Goal: Task Accomplishment & Management: Use online tool/utility

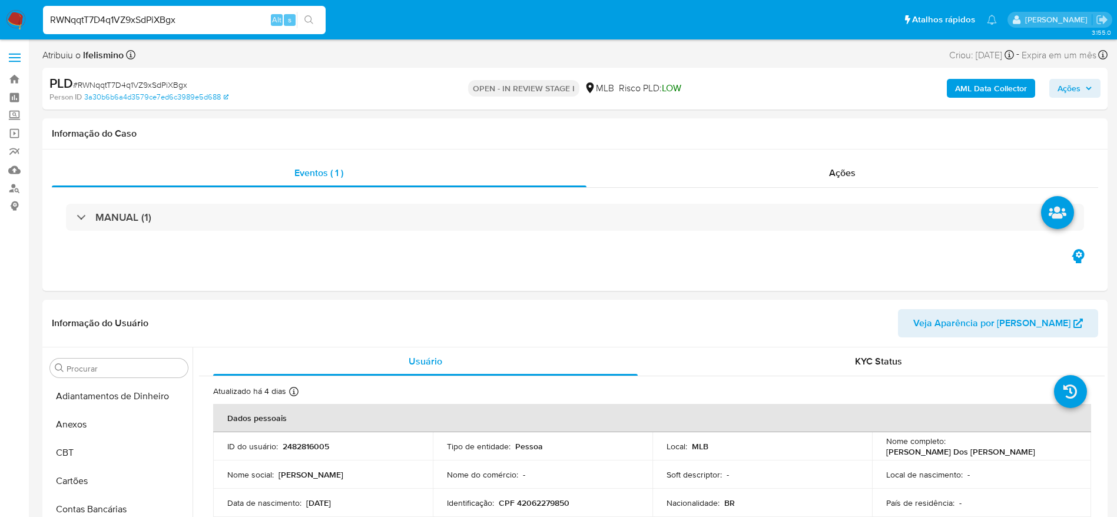
select select "10"
click at [148, 421] on button "Anexos" at bounding box center [114, 425] width 138 height 28
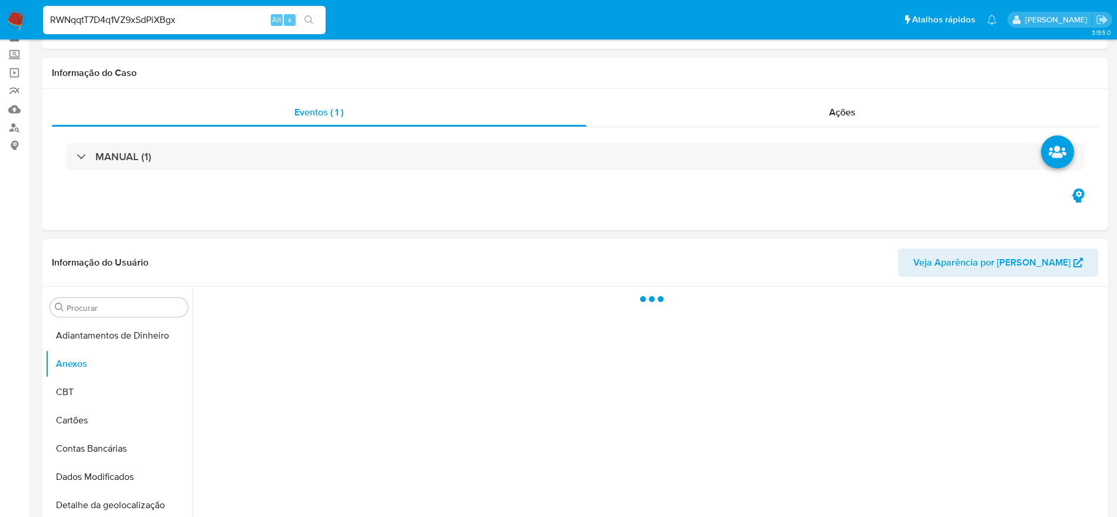
scroll to position [88, 0]
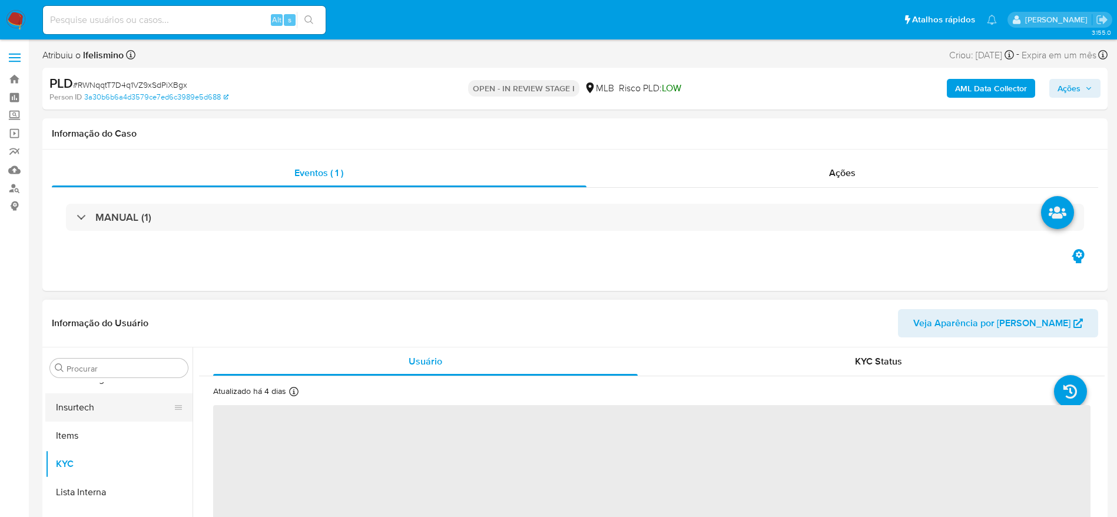
scroll to position [13, 0]
select select "10"
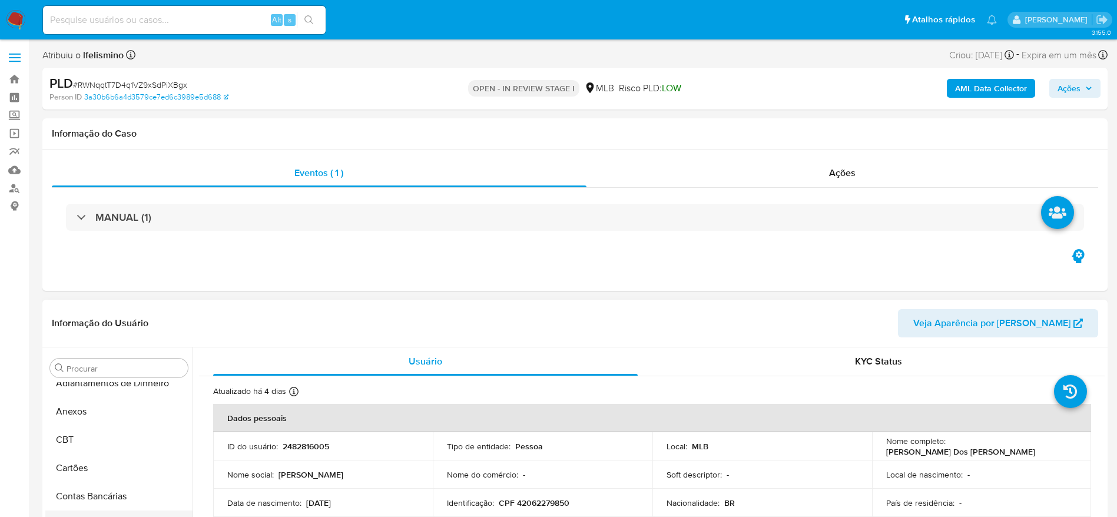
scroll to position [0, 0]
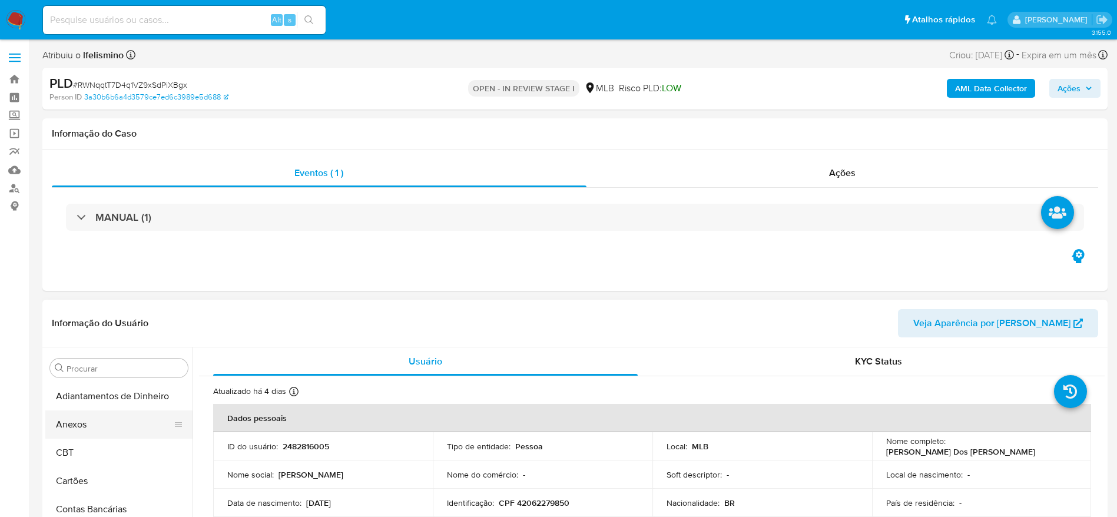
click at [90, 430] on button "Anexos" at bounding box center [114, 425] width 138 height 28
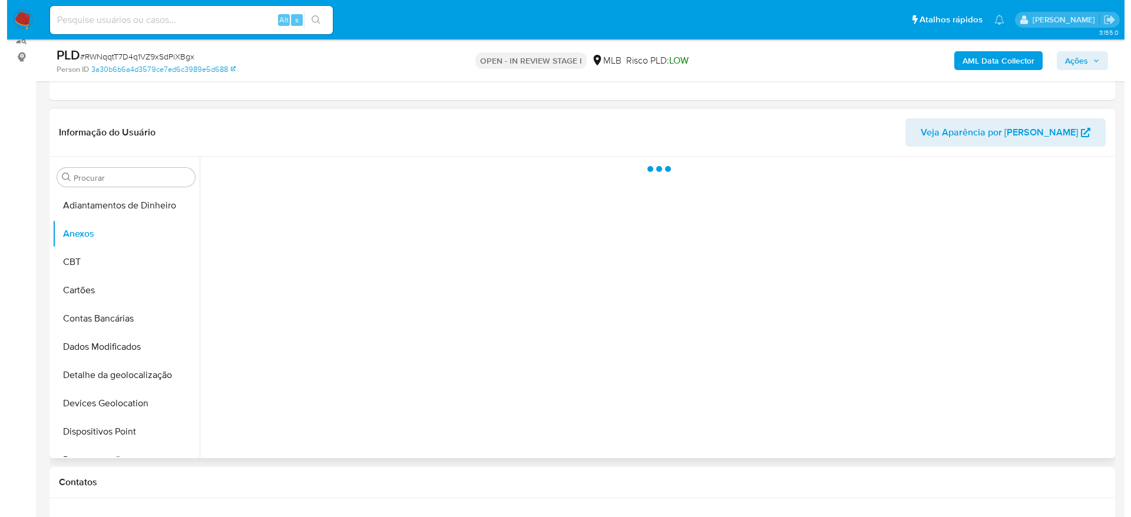
scroll to position [177, 0]
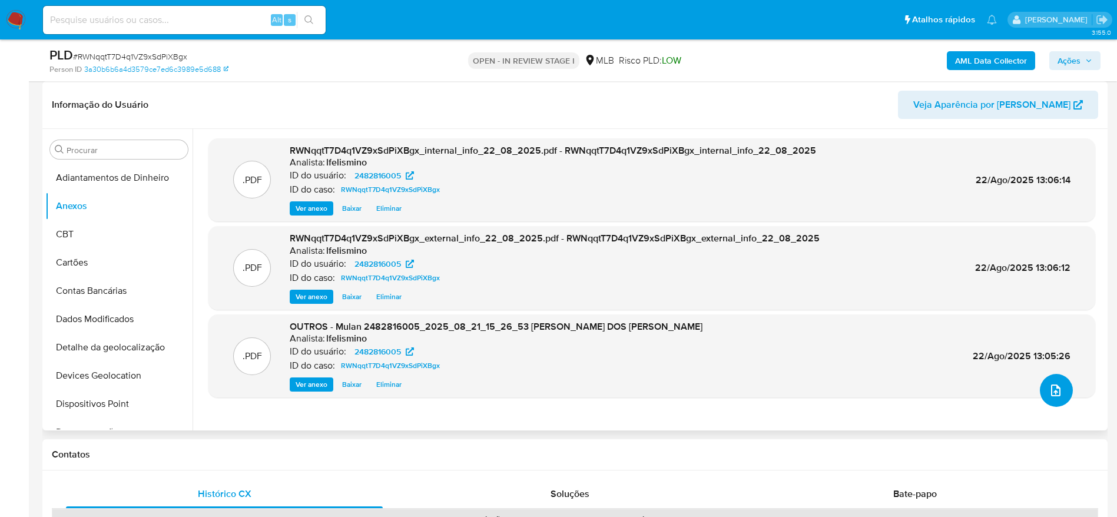
click at [1040, 397] on button "upload-file" at bounding box center [1056, 390] width 33 height 33
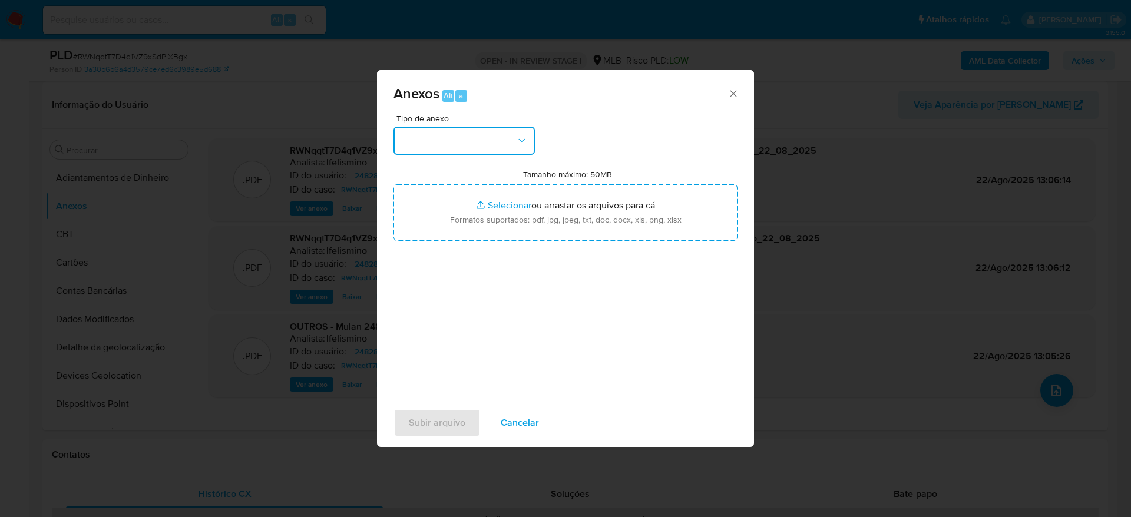
click at [489, 146] on button "button" at bounding box center [463, 141] width 141 height 28
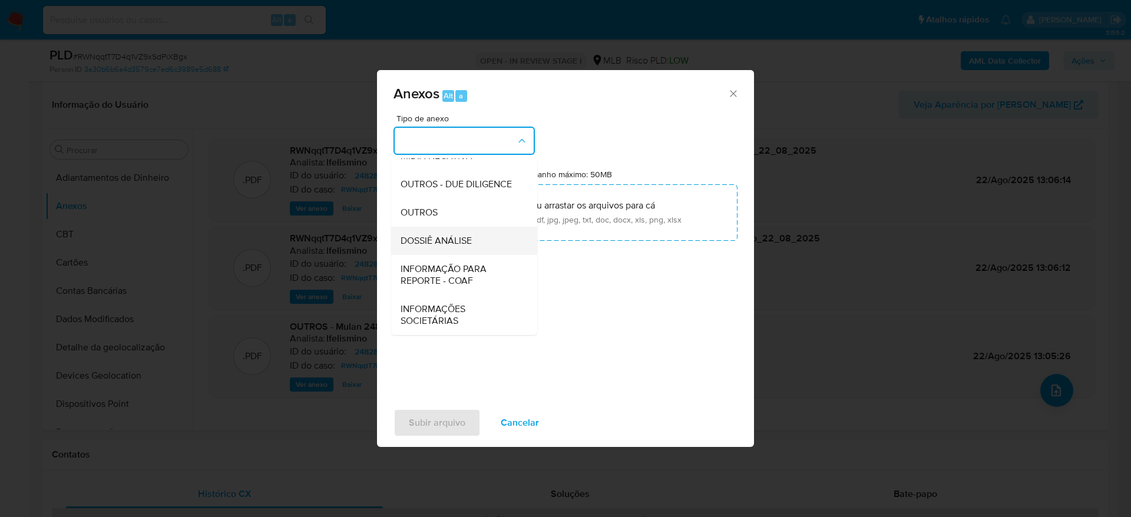
scroll to position [181, 0]
click at [439, 245] on span "DOSSIÊ ANÁLISE" at bounding box center [435, 241] width 71 height 12
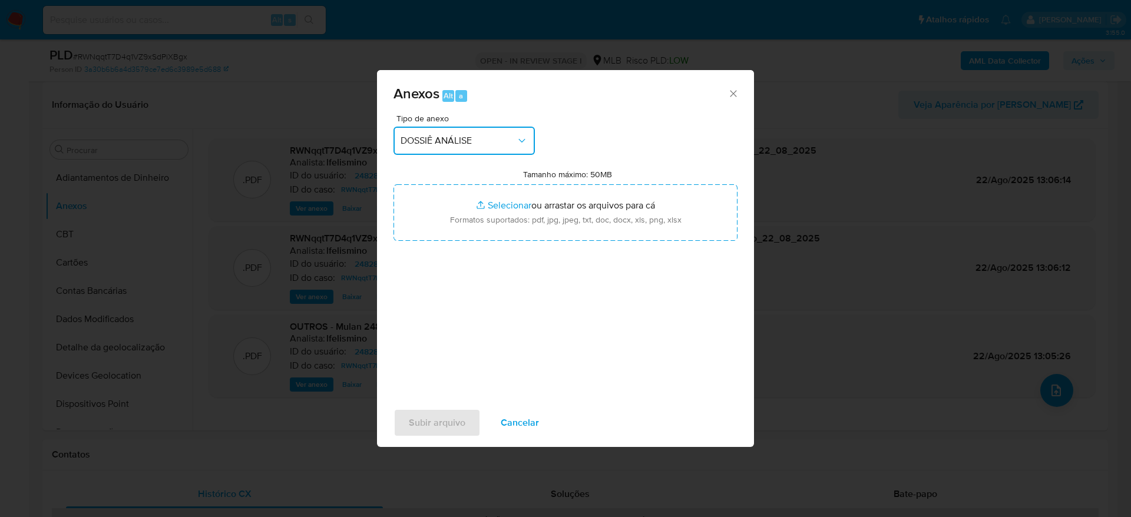
click at [292, 366] on div "Anexos Alt a Tipo de anexo DOSSIÊ ANÁLISE Tamanho máximo: 50MB Selecionar arqui…" at bounding box center [565, 258] width 1131 height 517
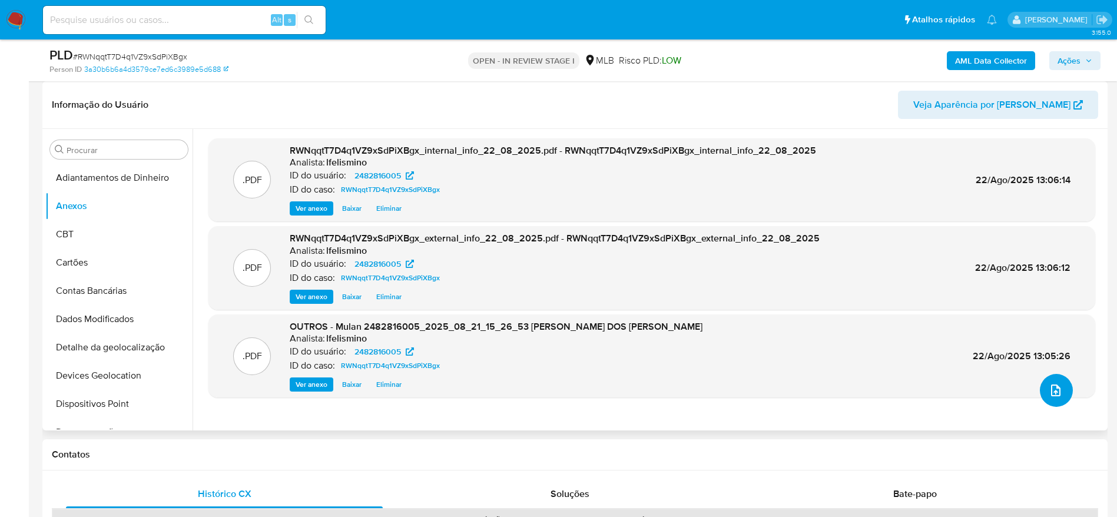
click at [1051, 390] on icon "upload-file" at bounding box center [1055, 391] width 9 height 12
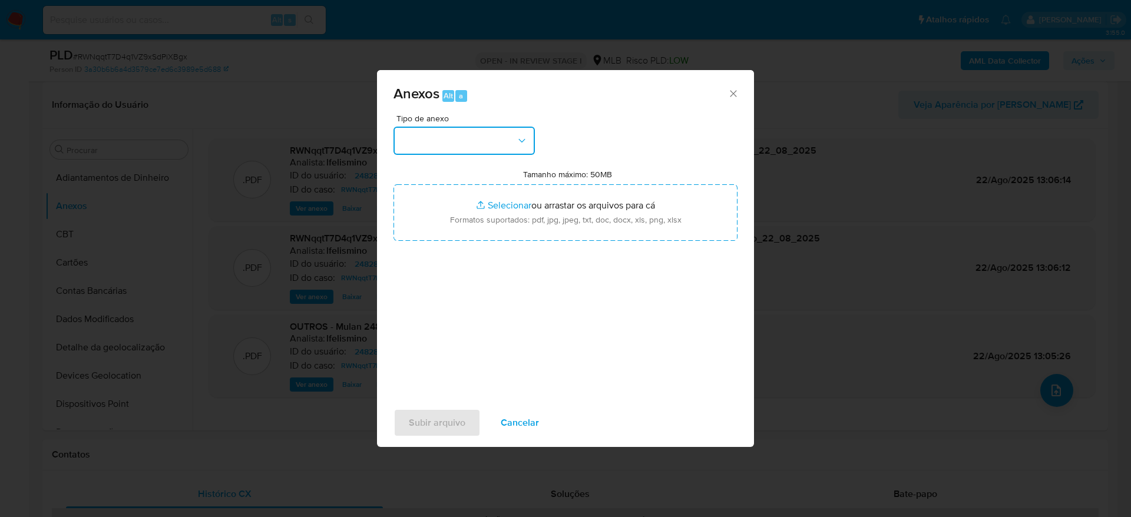
click at [458, 133] on button "button" at bounding box center [463, 141] width 141 height 28
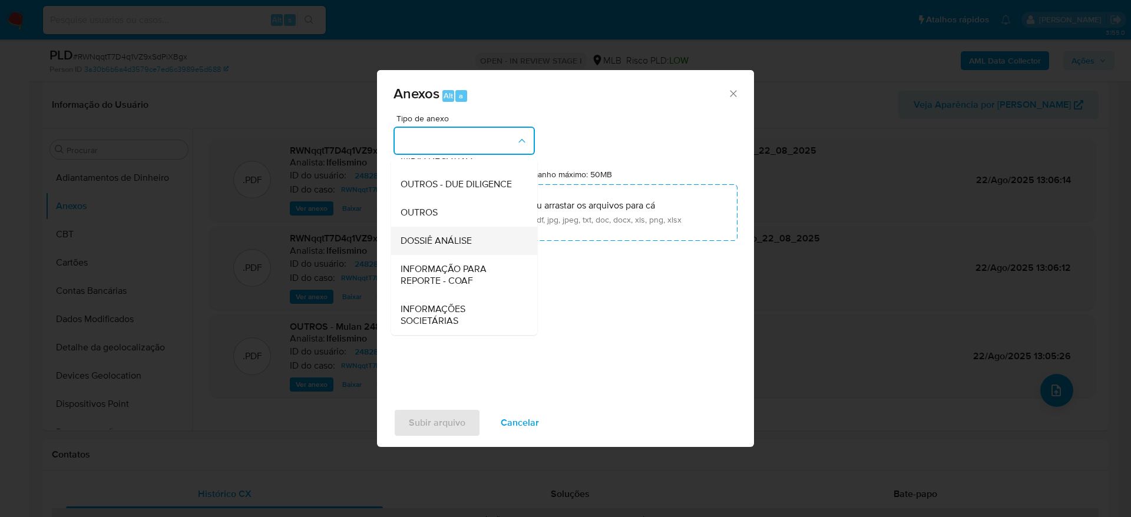
click at [466, 243] on span "DOSSIÊ ANÁLISE" at bounding box center [435, 241] width 71 height 12
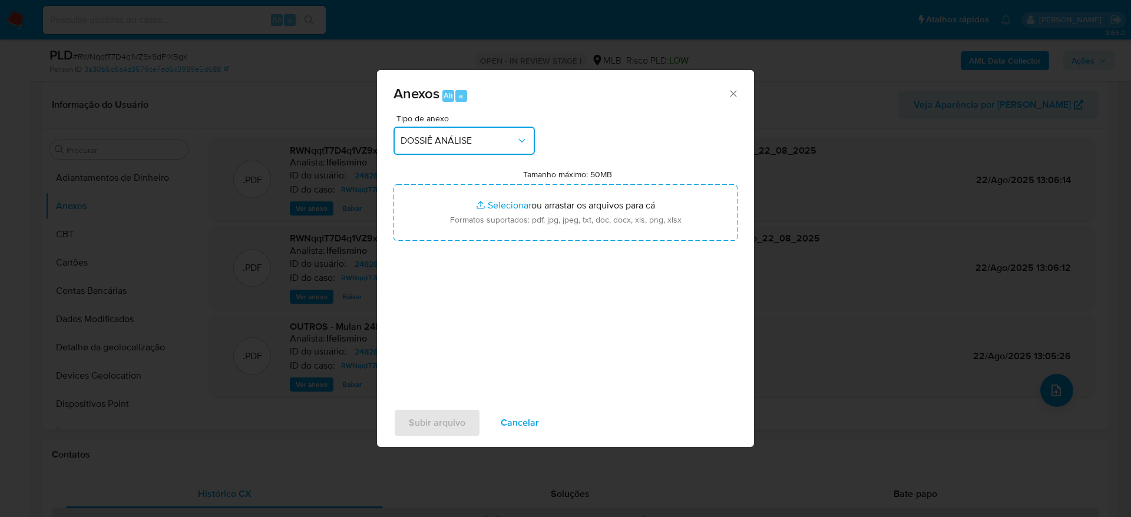
click at [217, 108] on div "Anexos Alt a Tipo de anexo DOSSIÊ ANÁLISE Tamanho máximo: 50MB Selecionar arqui…" at bounding box center [565, 258] width 1131 height 517
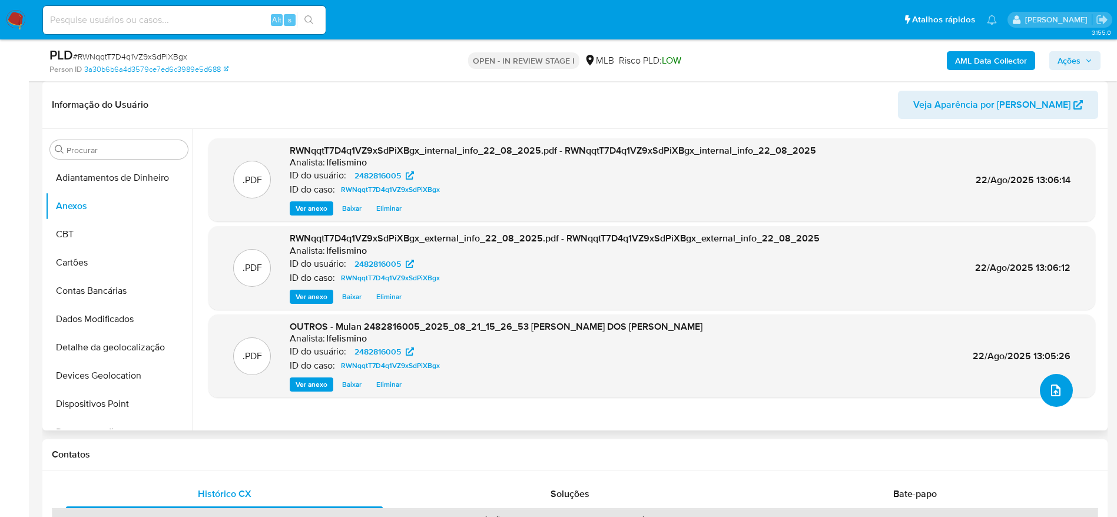
click at [1059, 390] on button "upload-file" at bounding box center [1056, 390] width 33 height 33
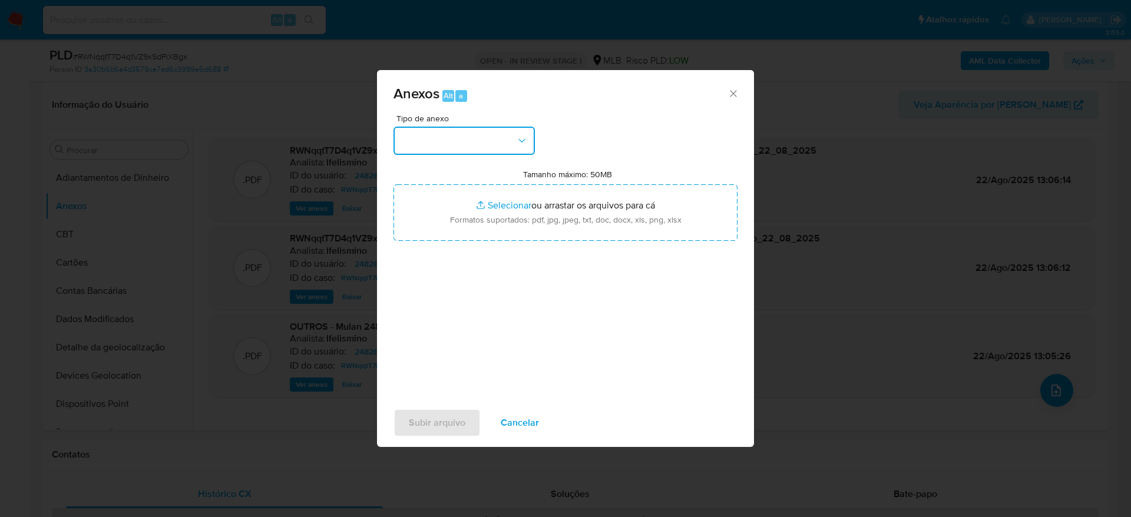
click at [482, 142] on button "button" at bounding box center [463, 141] width 141 height 28
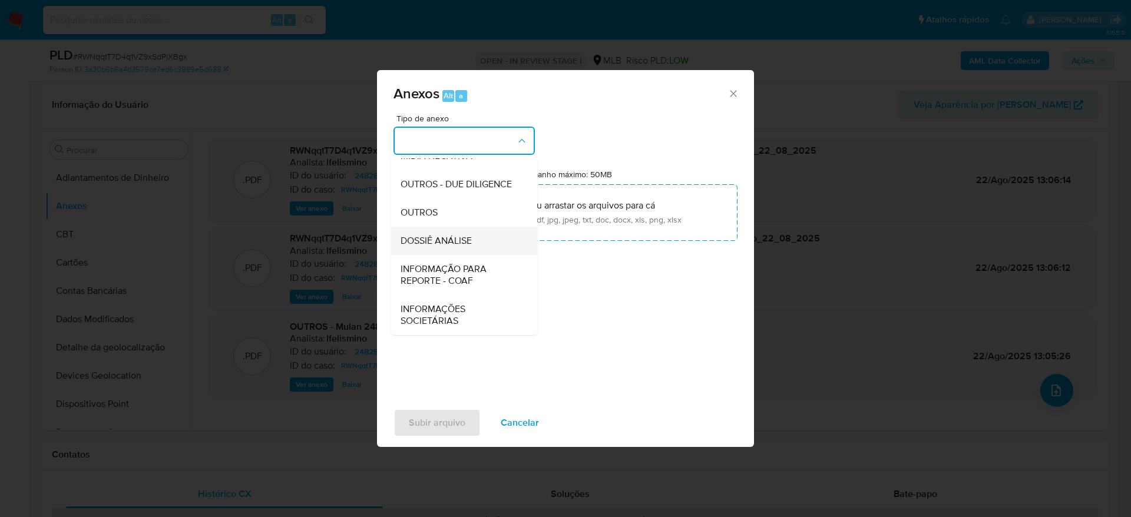
click at [462, 246] on span "DOSSIÊ ANÁLISE" at bounding box center [435, 241] width 71 height 12
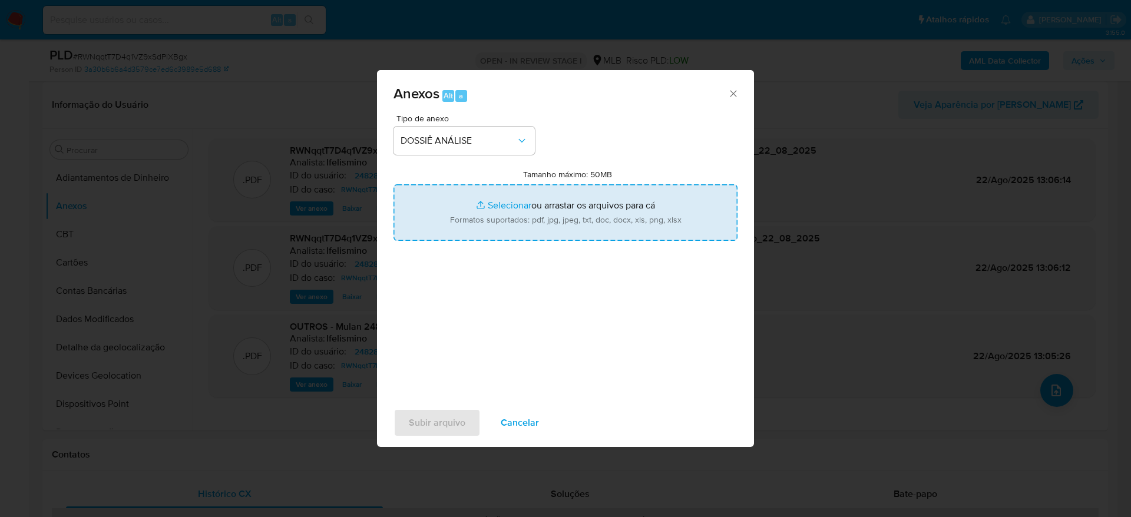
type input "C:\fakepath\SAR - CPF 42062279850 - WILLIAN DOS SANTOS FELIPPE.pdf"
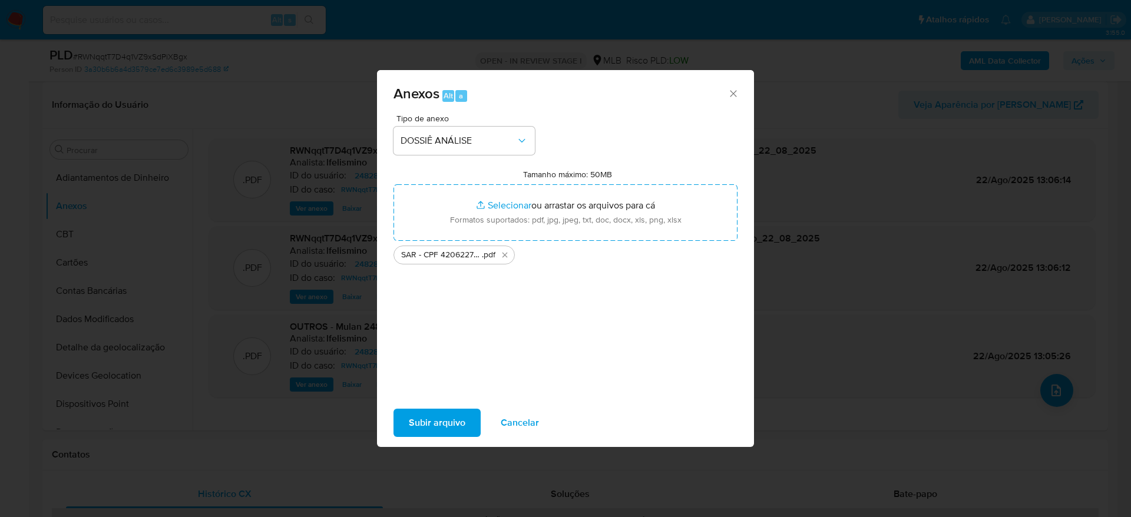
click at [453, 438] on div "Subir arquivo Cancelar" at bounding box center [565, 422] width 377 height 45
click at [425, 429] on span "Subir arquivo" at bounding box center [437, 423] width 57 height 26
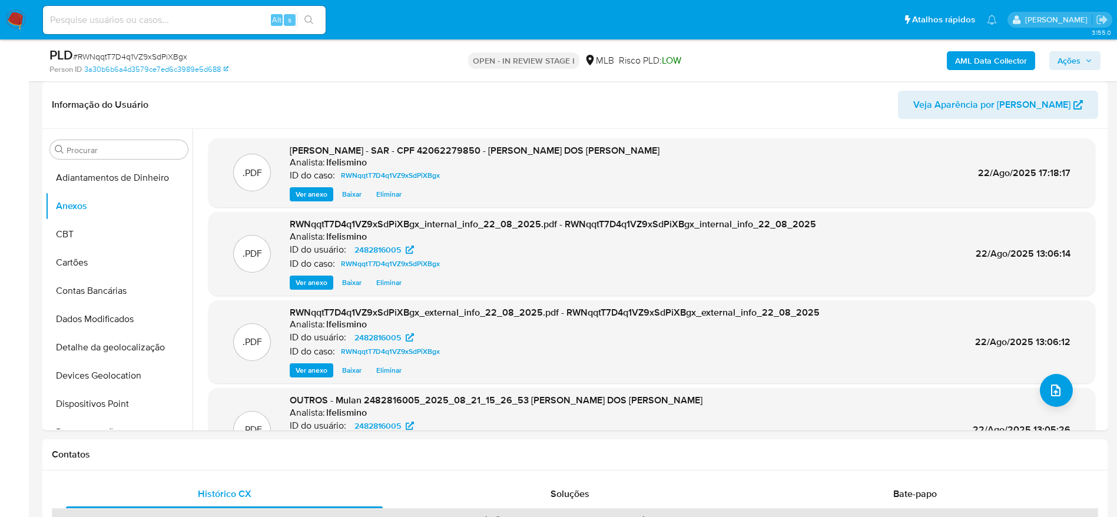
click at [1062, 58] on span "Ações" at bounding box center [1069, 60] width 23 height 19
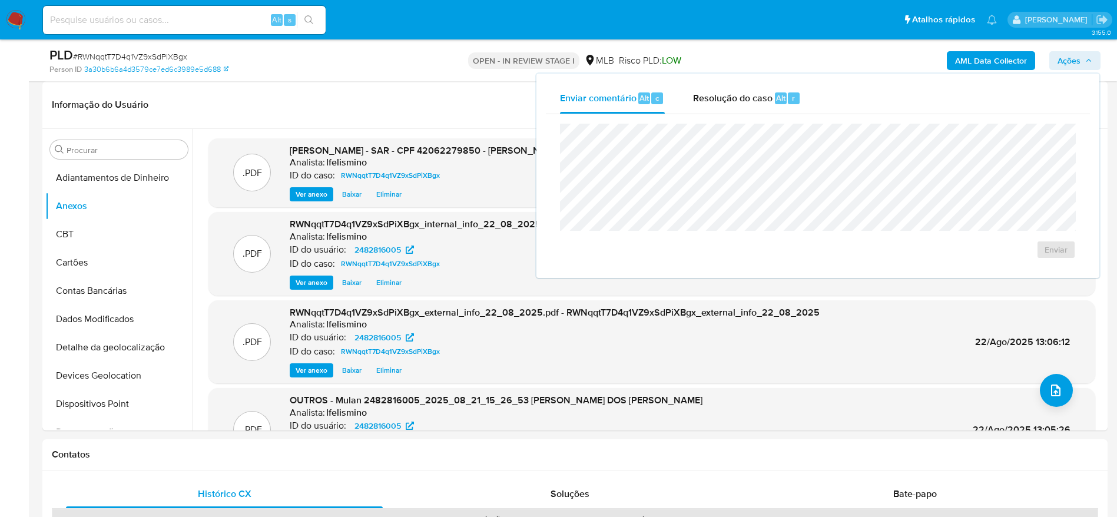
click at [764, 97] on span "Resolução do caso" at bounding box center [733, 98] width 80 height 14
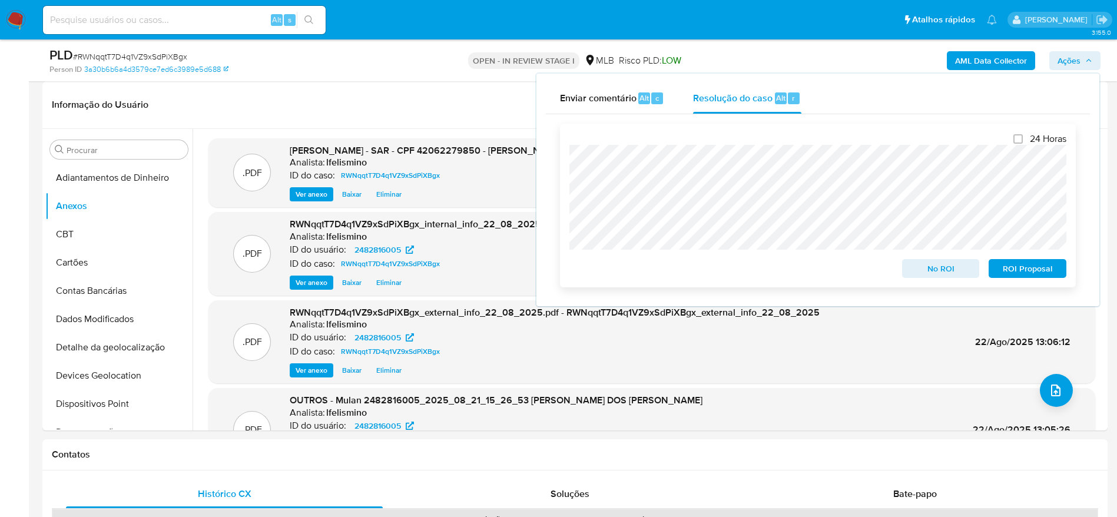
click at [1018, 274] on span "ROI Proposal" at bounding box center [1027, 268] width 61 height 16
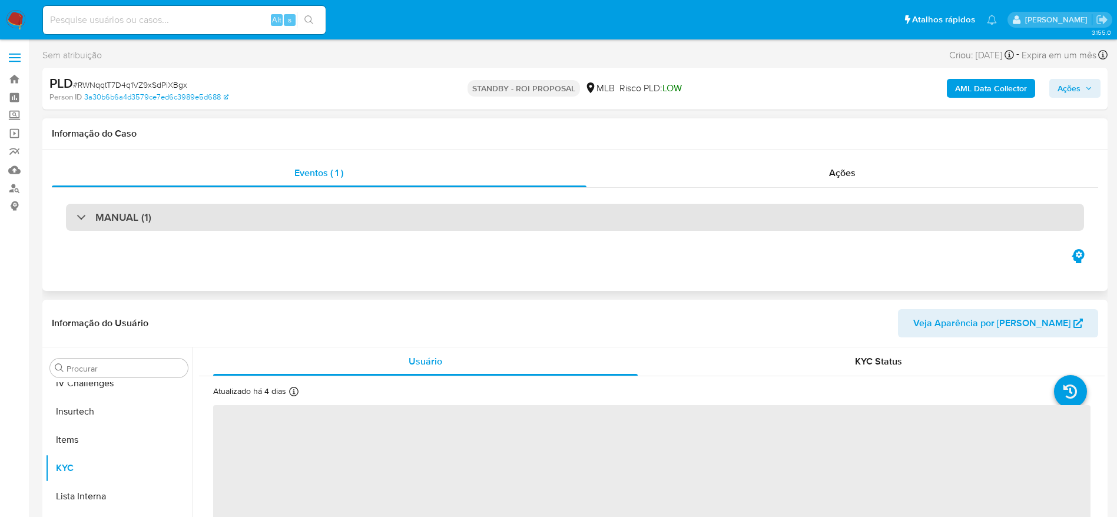
scroll to position [526, 0]
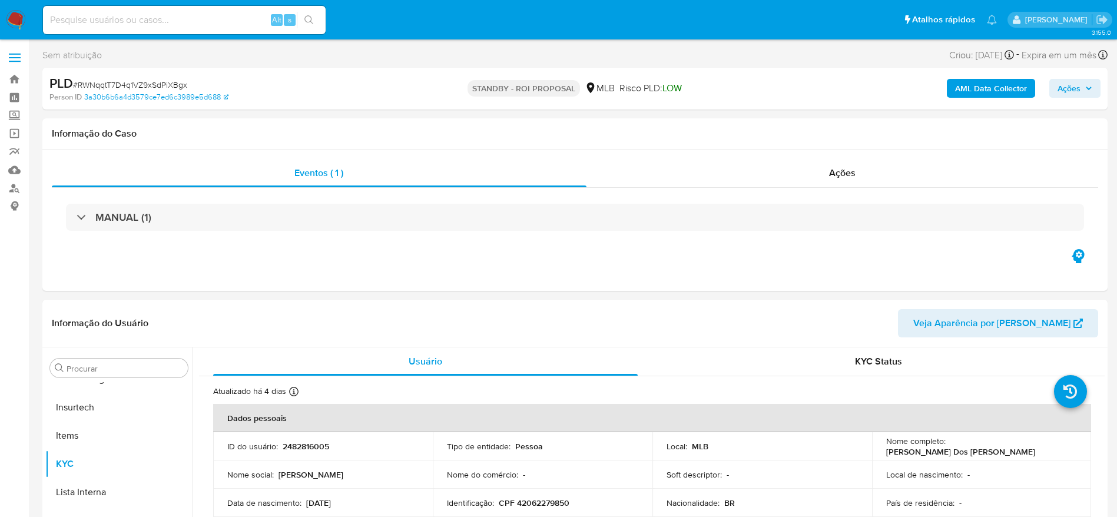
select select "10"
